Goal: Communication & Community: Share content

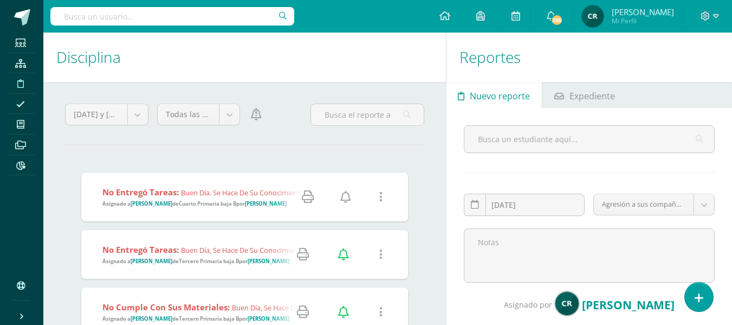
click at [218, 201] on strong "Cuarto Primaria baja B" at bounding box center [207, 203] width 57 height 7
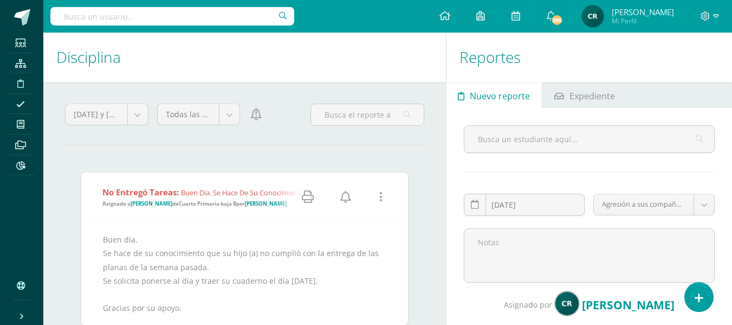
scroll to position [108, 0]
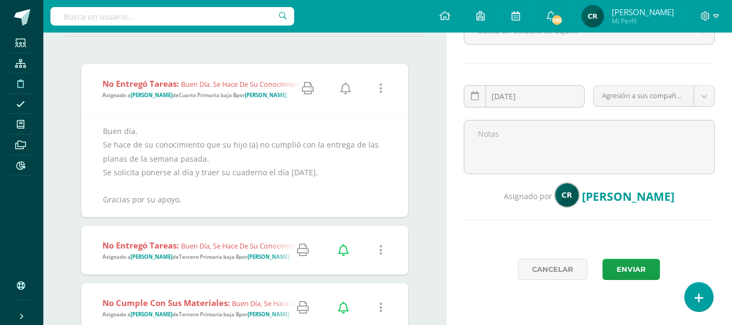
click at [347, 92] on icon at bounding box center [345, 88] width 11 height 12
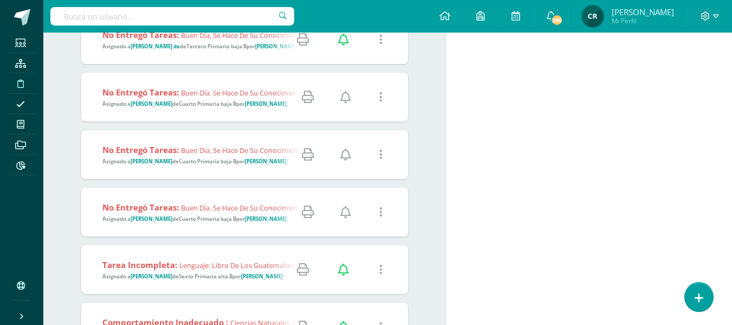
scroll to position [488, 0]
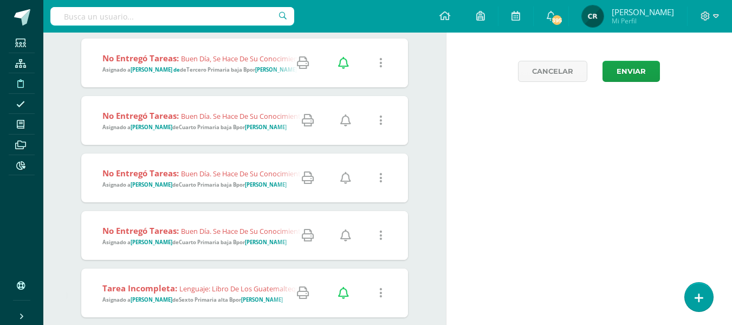
scroll to position [325, 0]
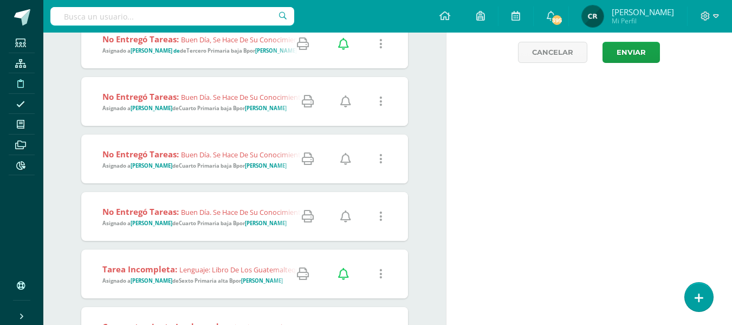
click at [209, 109] on strong "Cuarto Primaria baja B" at bounding box center [207, 108] width 57 height 7
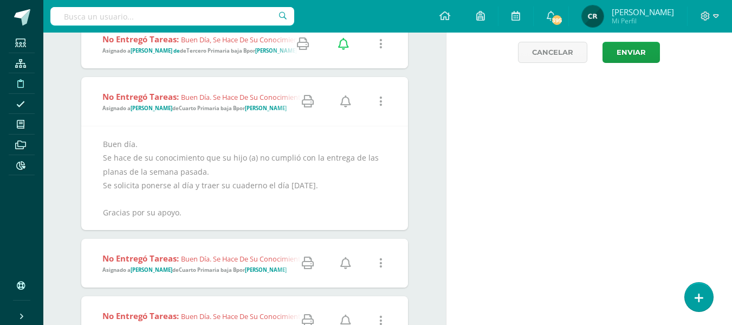
scroll to position [379, 0]
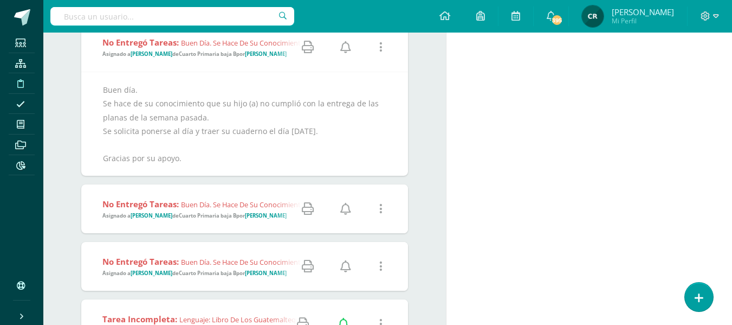
click at [347, 49] on icon at bounding box center [345, 47] width 11 height 12
click at [345, 210] on icon at bounding box center [345, 209] width 11 height 12
click at [347, 264] on icon at bounding box center [345, 266] width 11 height 12
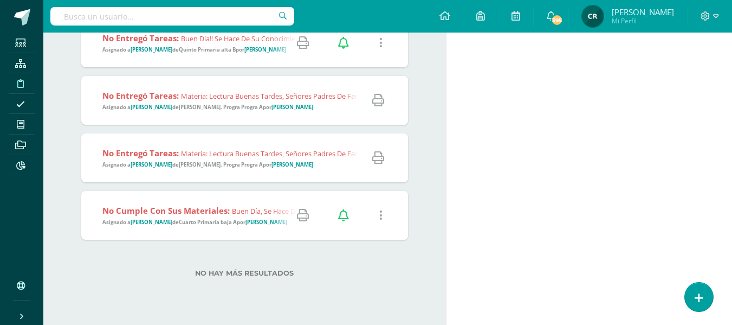
scroll to position [893, 0]
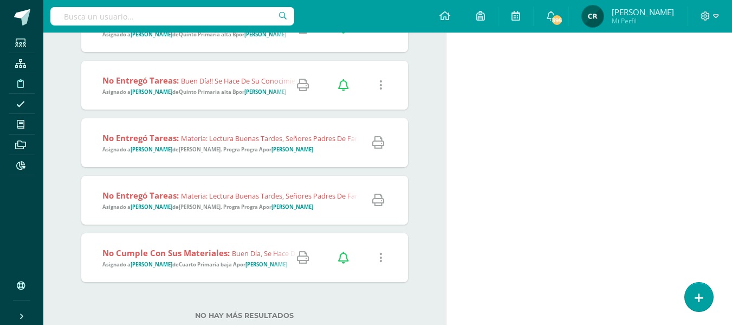
scroll to position [789, 0]
